Goal: Browse casually

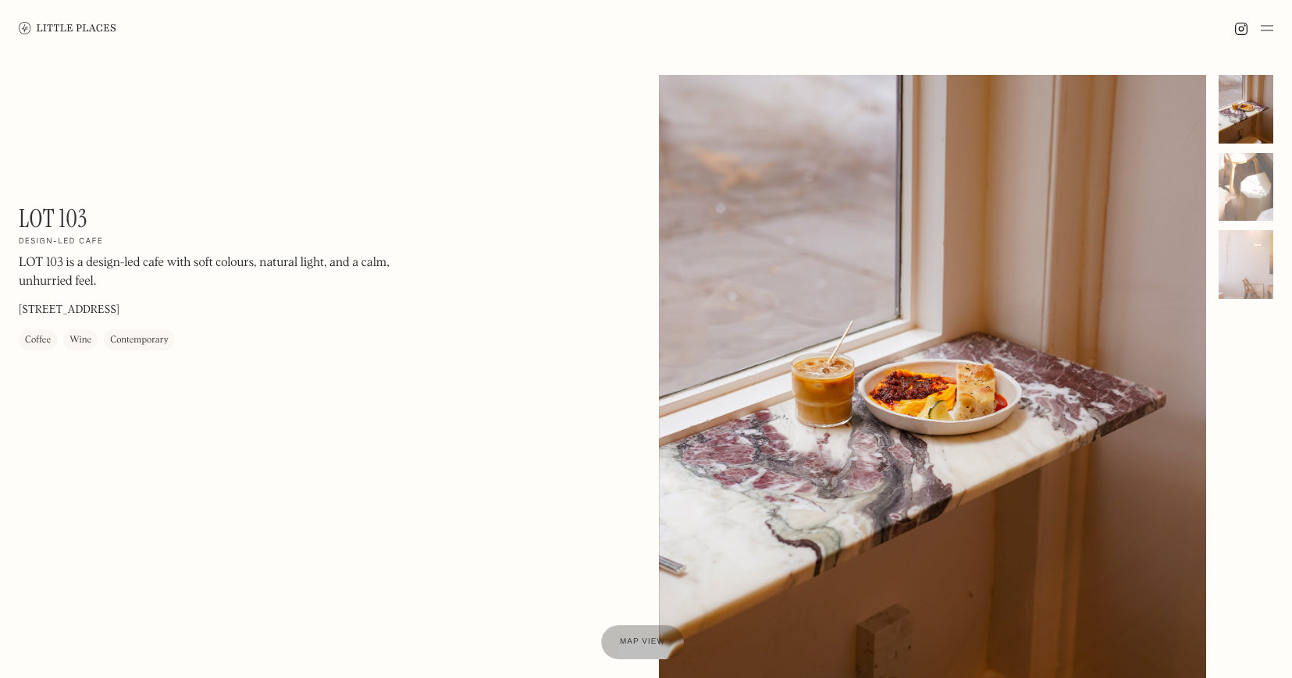
scroll to position [30, 0]
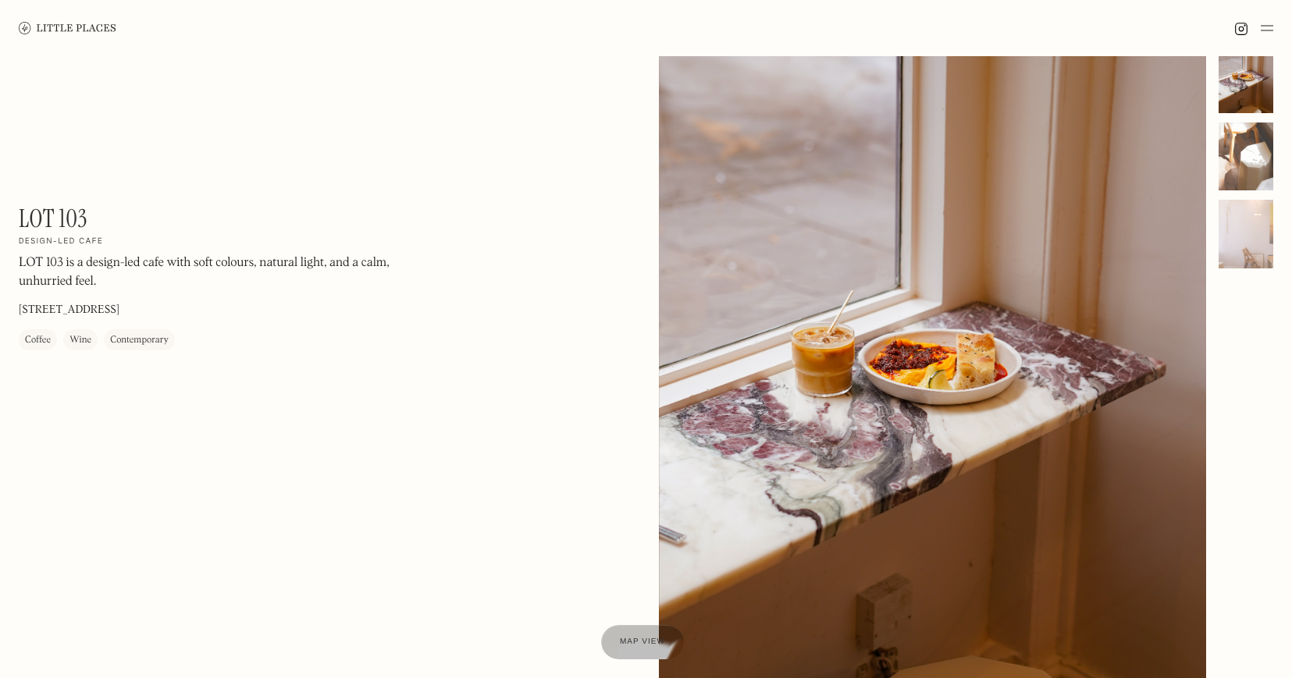
click at [1250, 141] on div at bounding box center [1245, 157] width 55 height 69
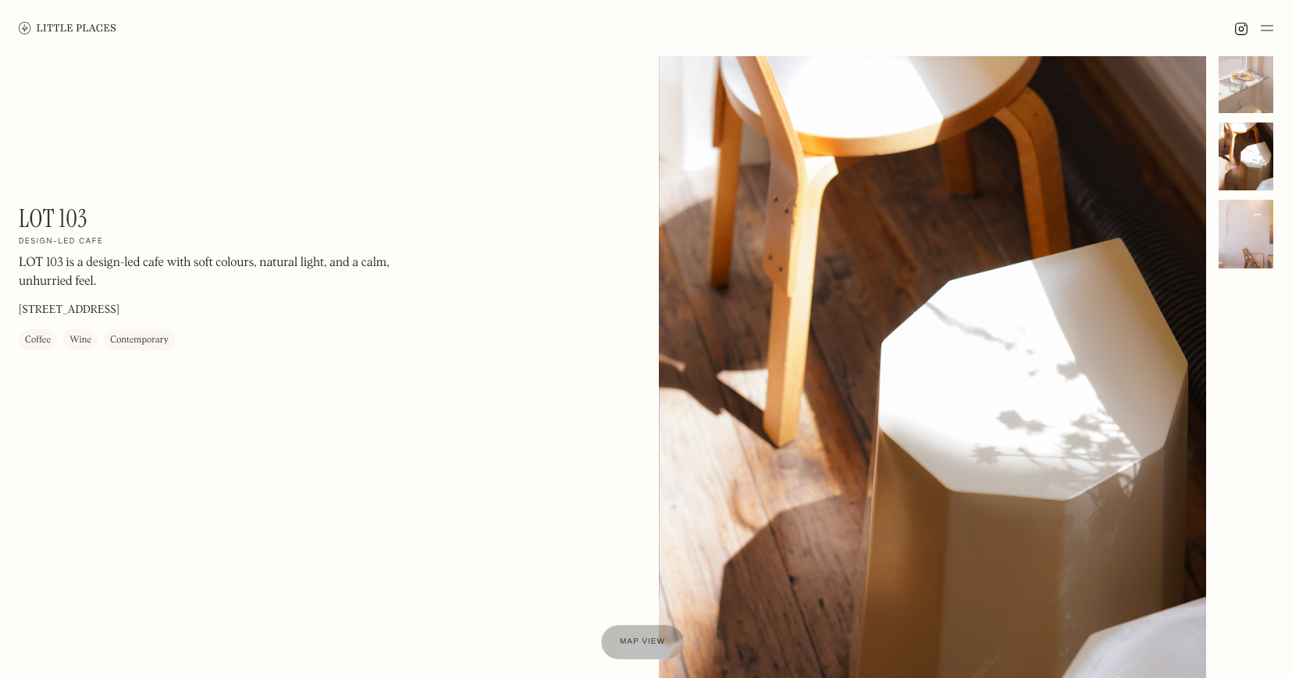
click at [1251, 238] on div at bounding box center [1245, 234] width 55 height 69
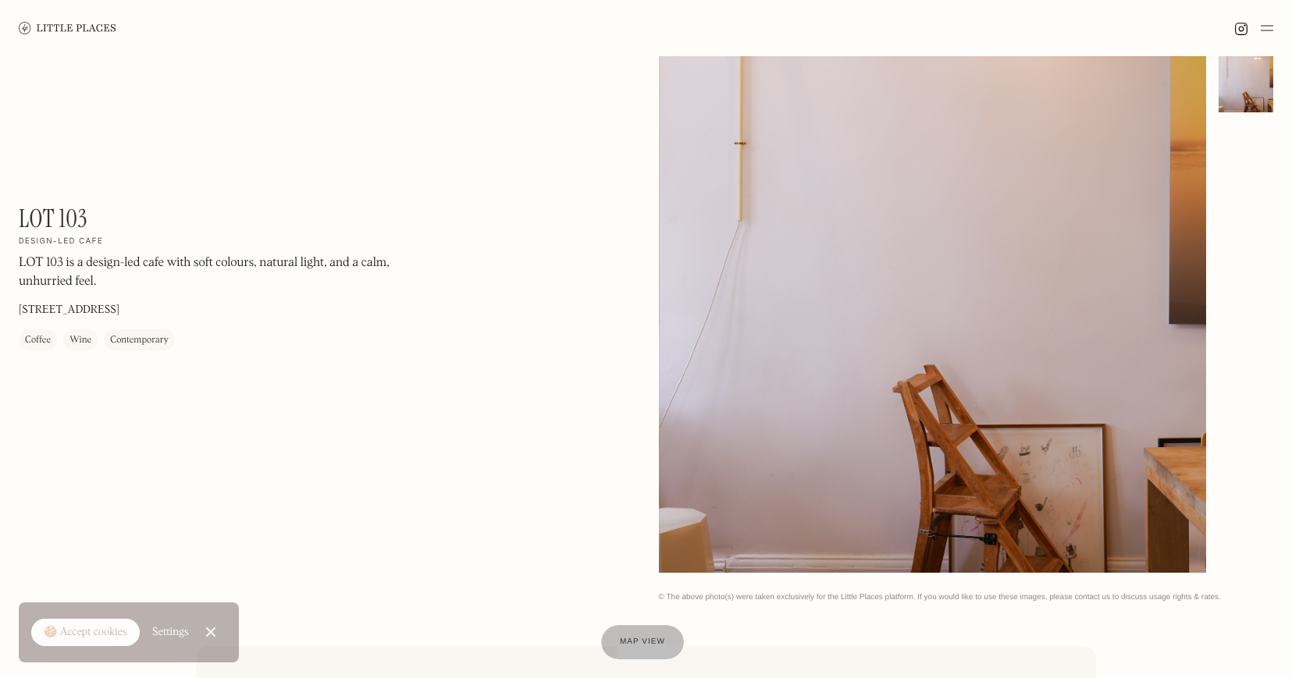
scroll to position [746, 0]
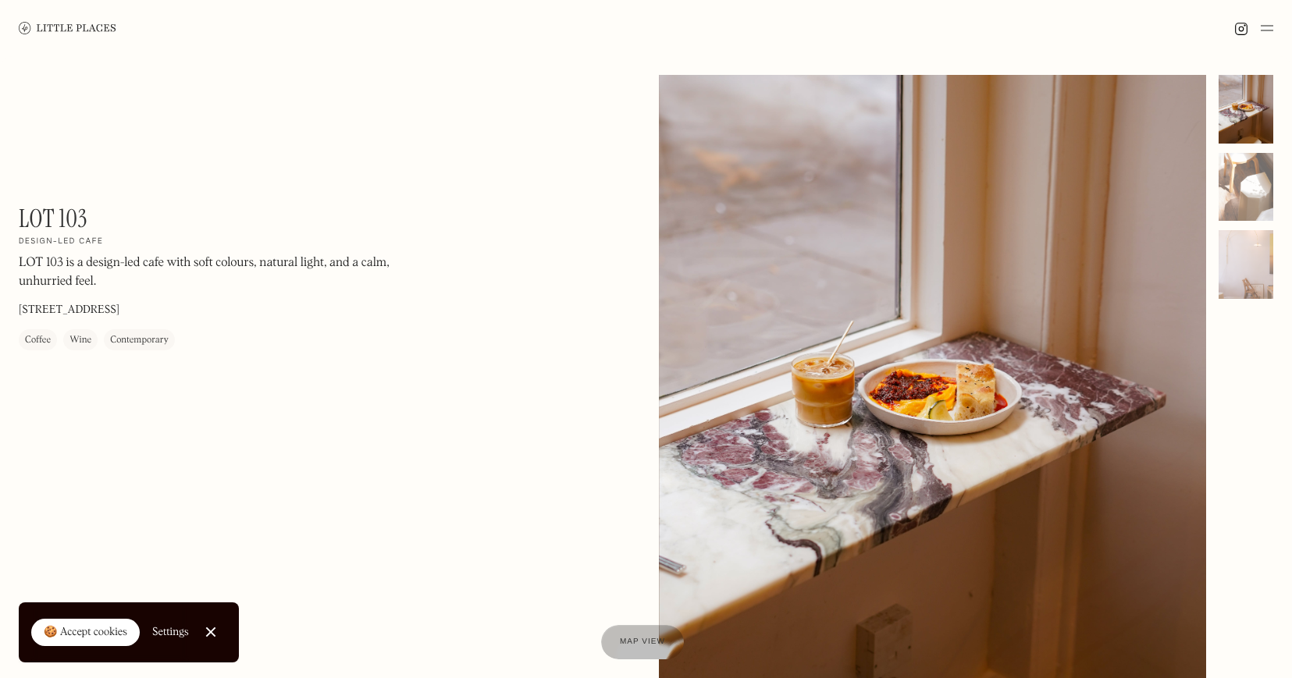
click at [101, 33] on img at bounding box center [68, 28] width 98 height 12
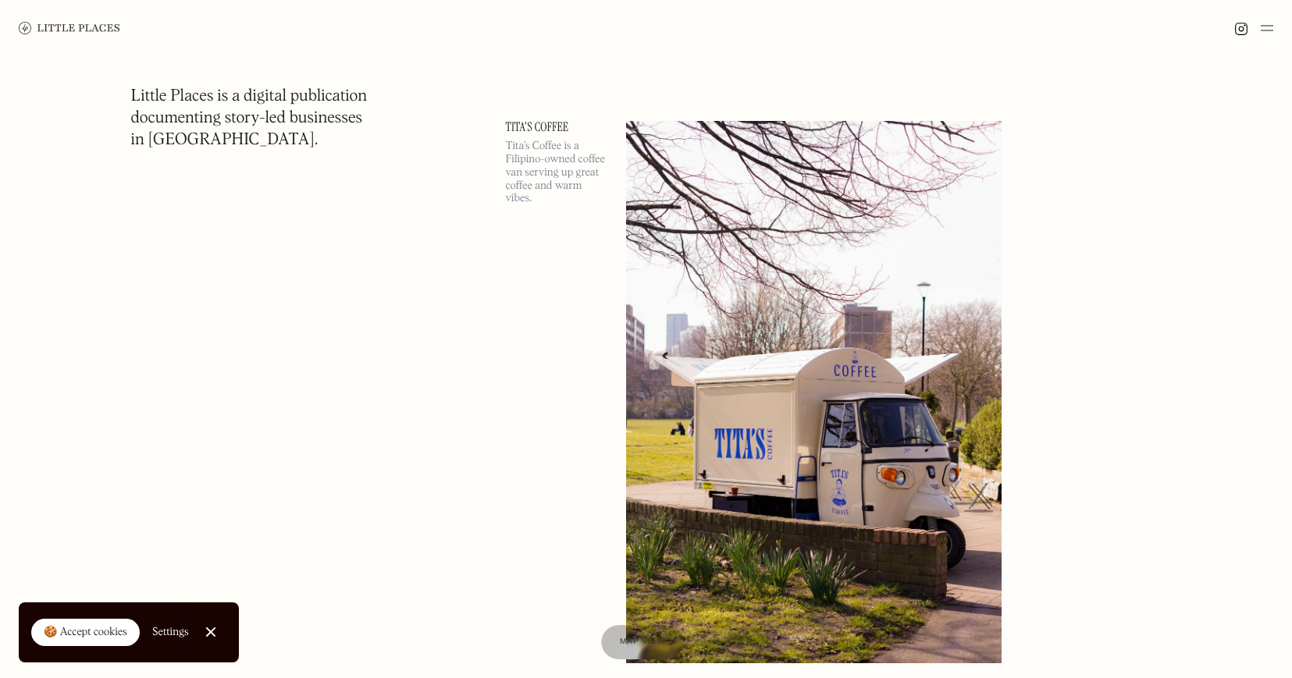
scroll to position [14028, 0]
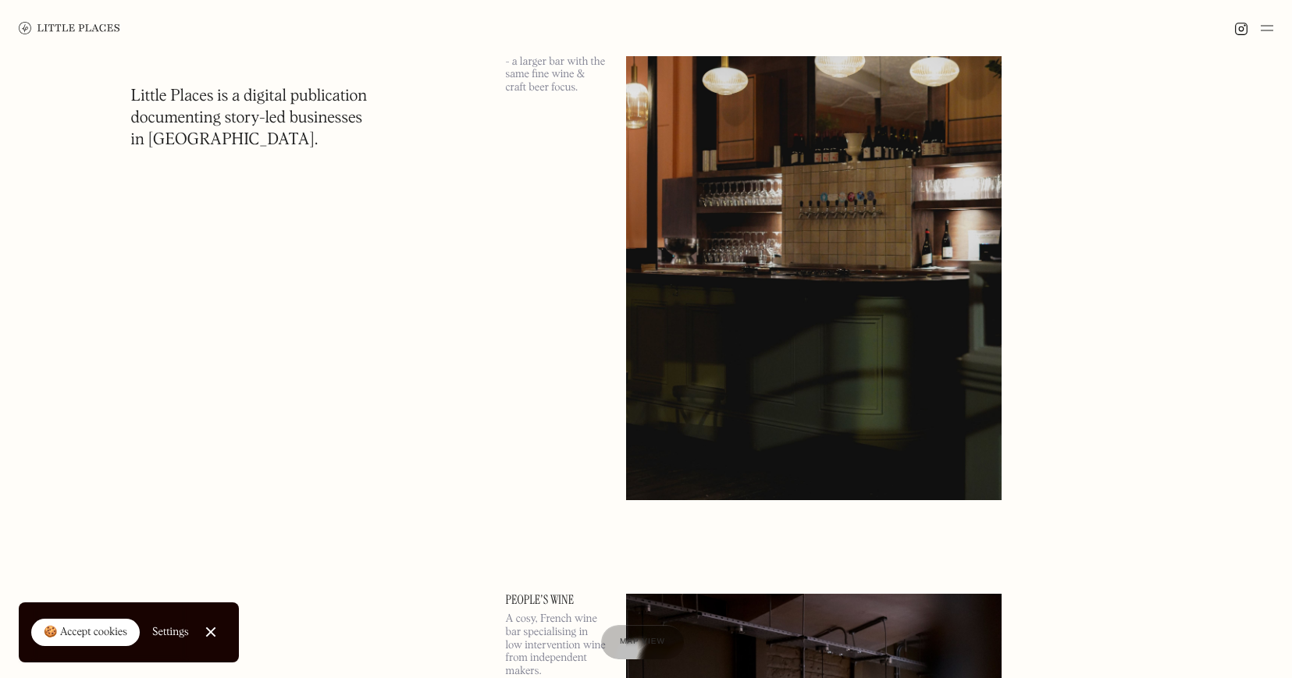
scroll to position [30543, 0]
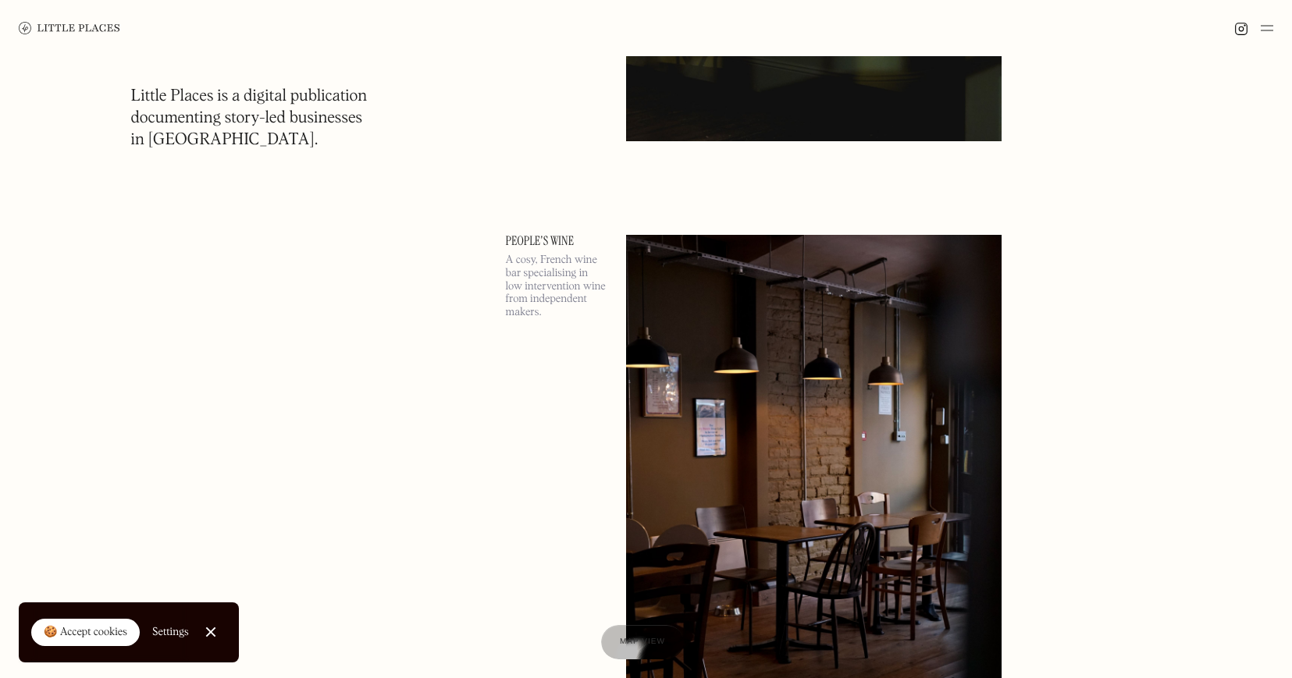
scroll to position [30292, 0]
